Goal: Task Accomplishment & Management: Manage account settings

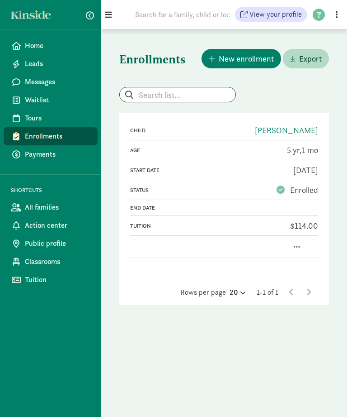
click at [296, 248] on span "button" at bounding box center [297, 246] width 6 height 7
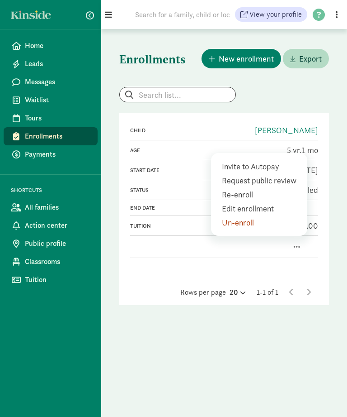
click at [244, 222] on div "Un-enroll" at bounding box center [261, 222] width 78 height 12
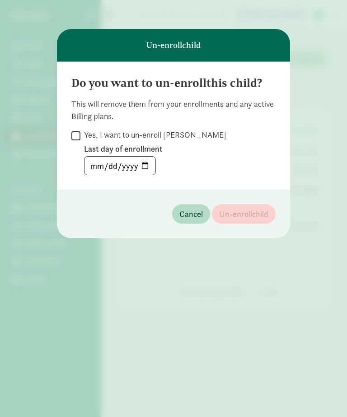
click at [76, 137] on input "Yes, I want to un-enroll Max Murphy" at bounding box center [75, 135] width 9 height 12
checkbox input "true"
click at [102, 166] on input "date" at bounding box center [120, 165] width 71 height 18
type input "2024-12-31"
click at [241, 215] on span "Un-enroll child" at bounding box center [243, 214] width 49 height 12
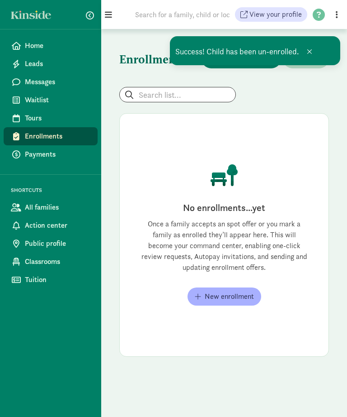
click at [30, 162] on link "Payments" at bounding box center [51, 154] width 94 height 18
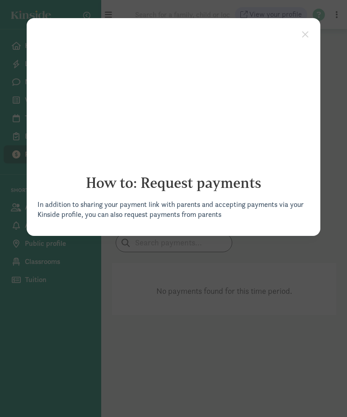
click appcues "× How to: Request payments In addition to sharing your payment link with parent…"
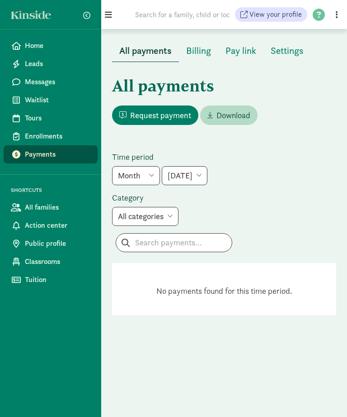
click at [51, 223] on span "Action center" at bounding box center [58, 225] width 66 height 11
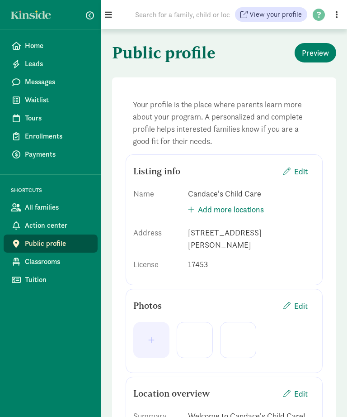
click at [33, 46] on span "Home" at bounding box center [58, 45] width 66 height 11
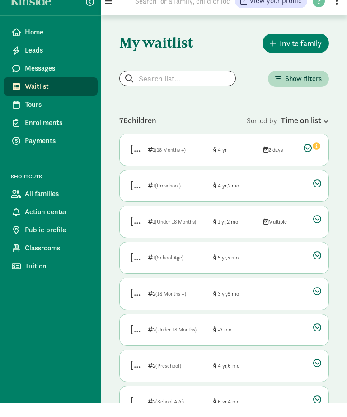
scroll to position [14, 0]
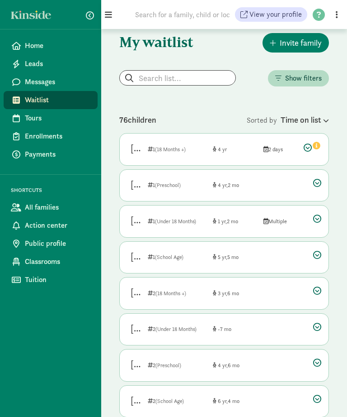
click at [41, 222] on span "Action center" at bounding box center [58, 225] width 66 height 11
